Goal: Information Seeking & Learning: Understand process/instructions

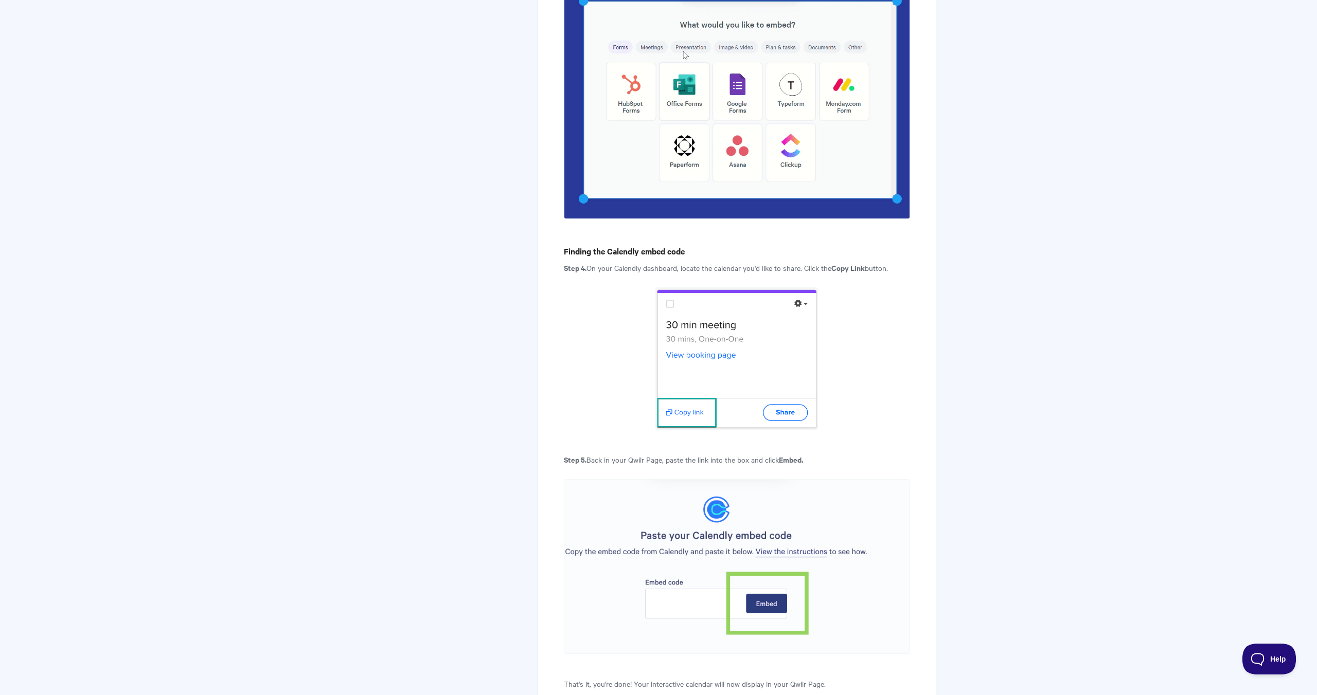
scroll to position [1633, 0]
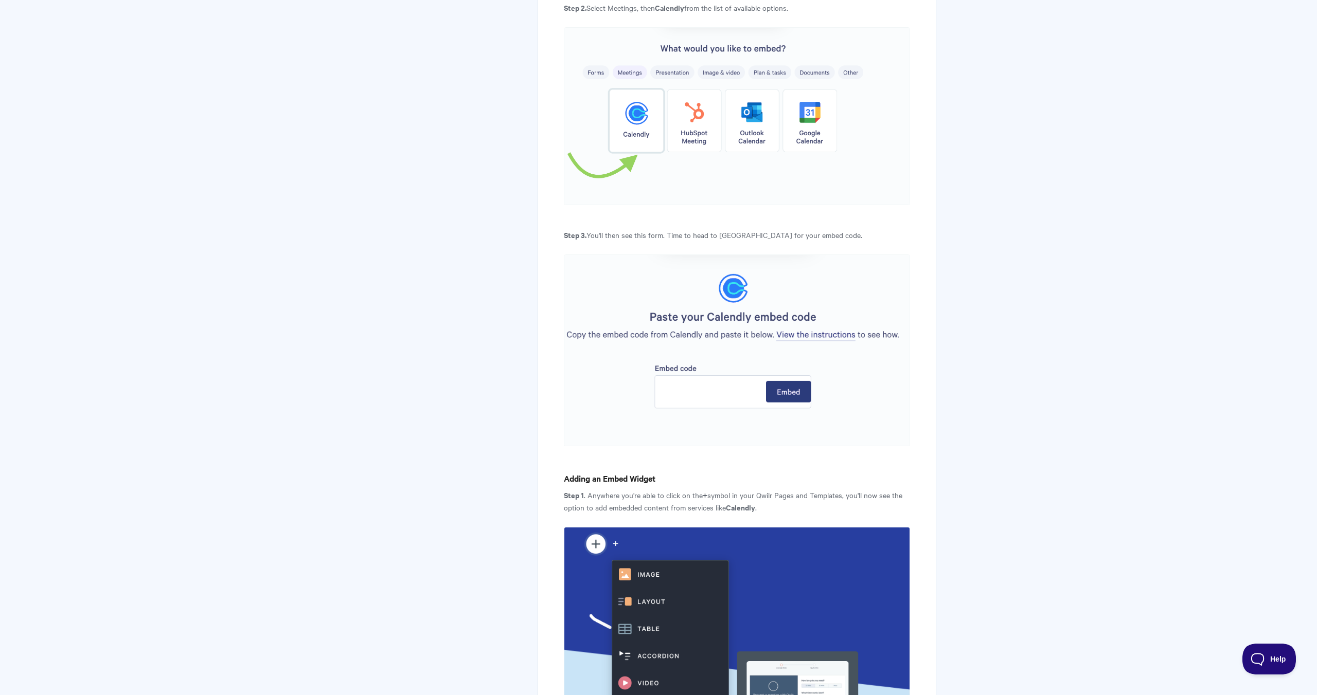
scroll to position [1075, 0]
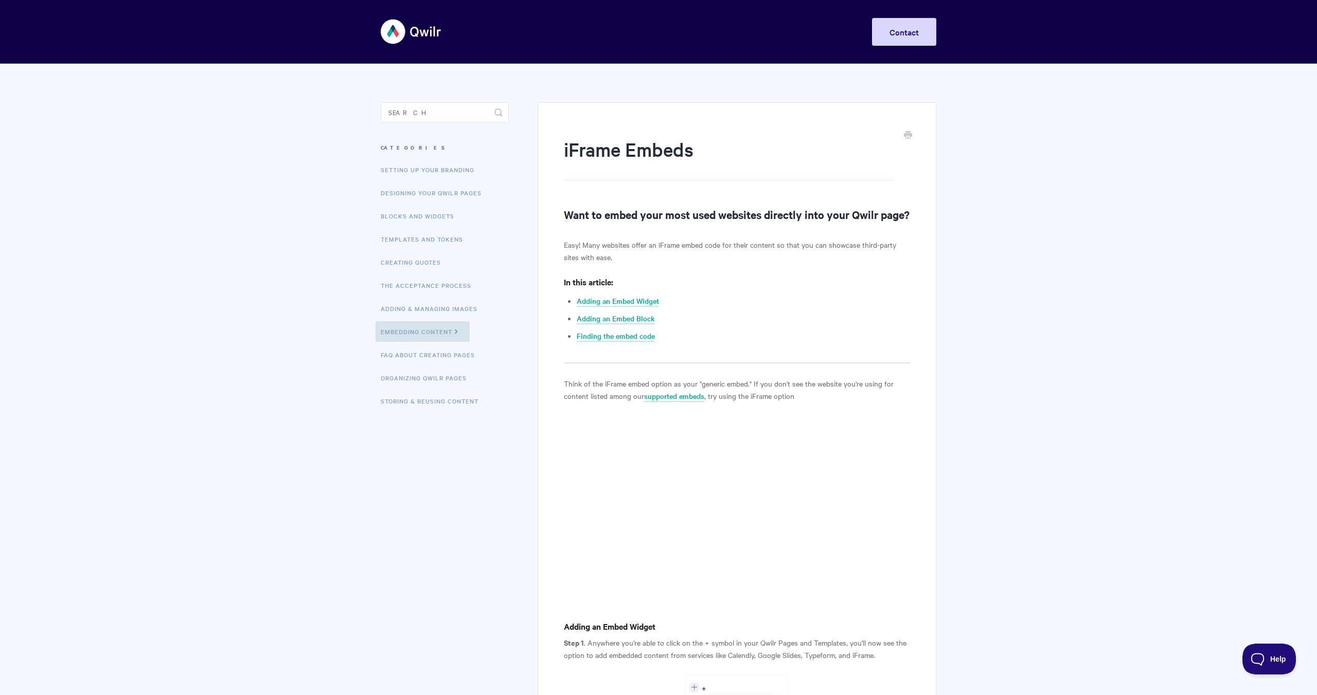
click at [382, 24] on img at bounding box center [411, 31] width 61 height 39
